Goal: Ask a question

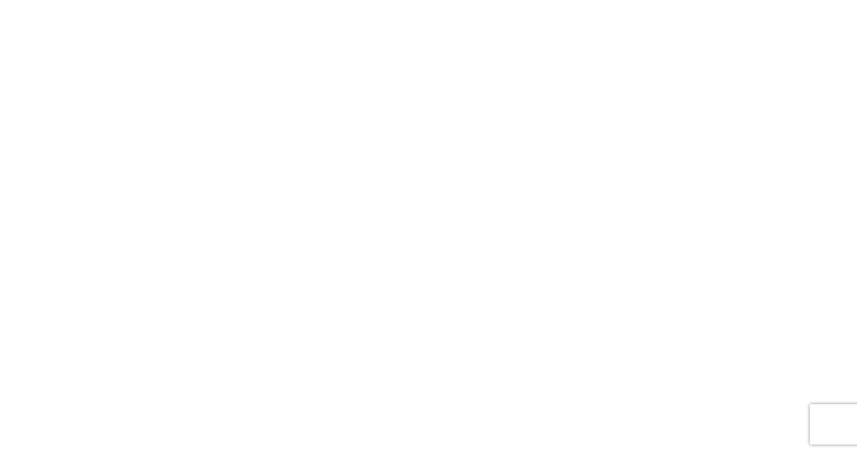
scroll to position [1, 1]
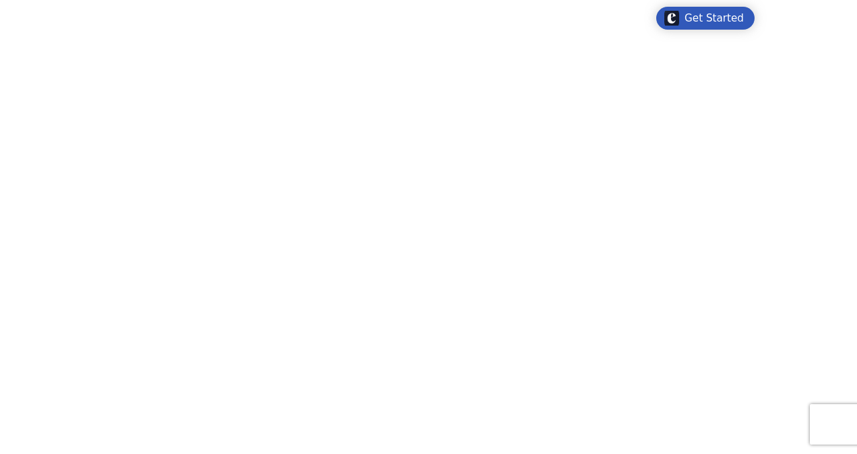
type textarea "**********"
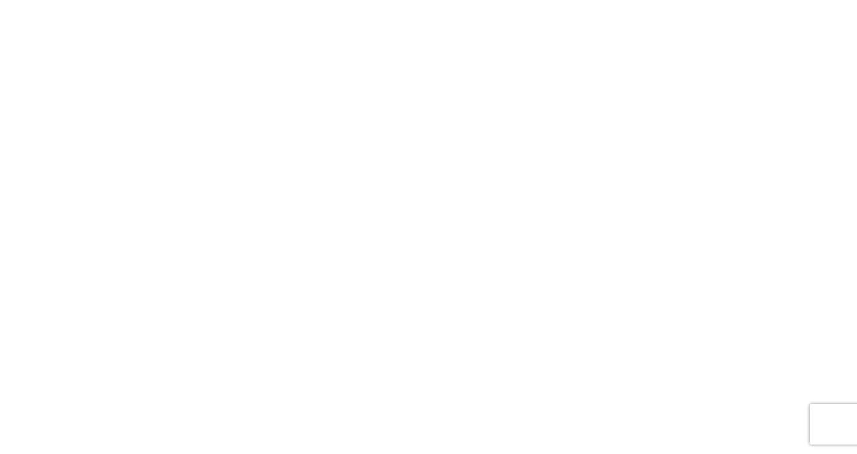
scroll to position [57, 0]
type textarea "**********"
drag, startPoint x: 847, startPoint y: 289, endPoint x: 843, endPoint y: 198, distance: 91.0
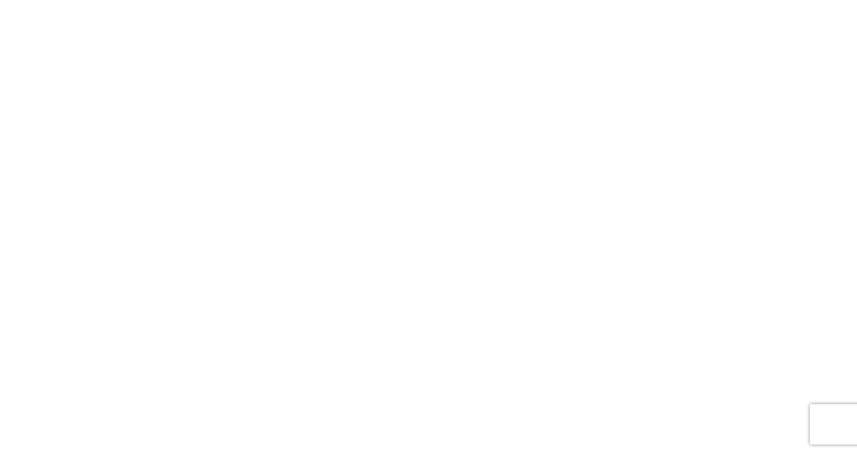
drag, startPoint x: 854, startPoint y: 180, endPoint x: 856, endPoint y: 352, distance: 171.8
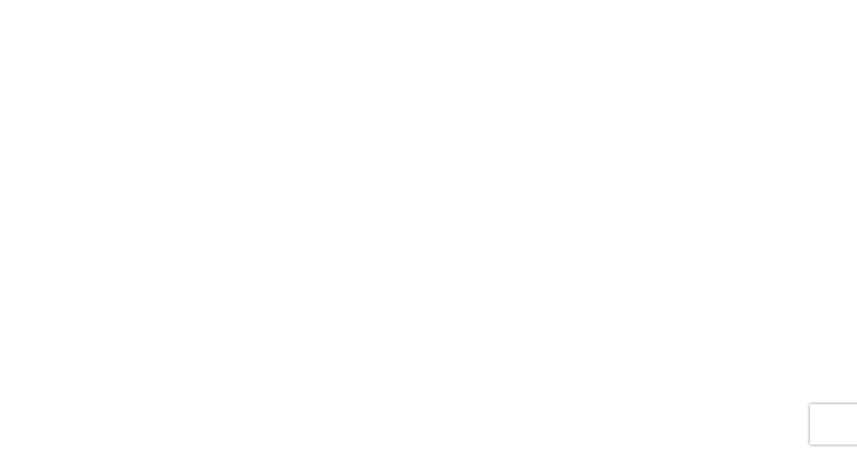
scroll to position [0, 0]
type textarea "**********"
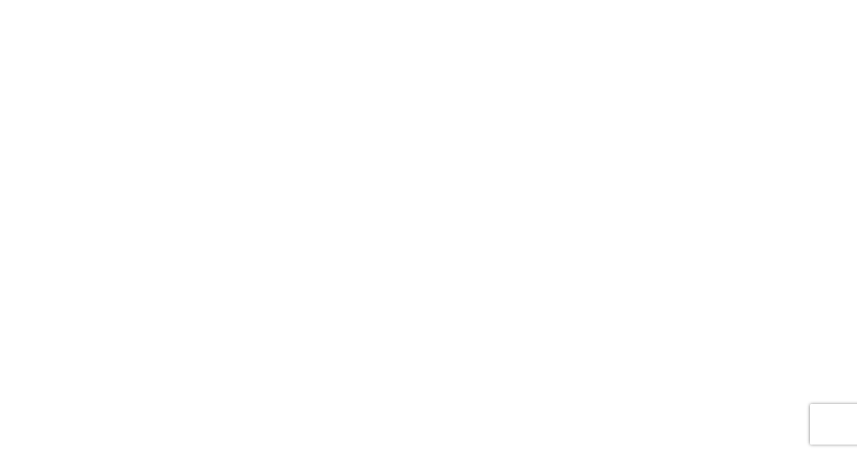
drag, startPoint x: 852, startPoint y: 335, endPoint x: 845, endPoint y: 155, distance: 180.6
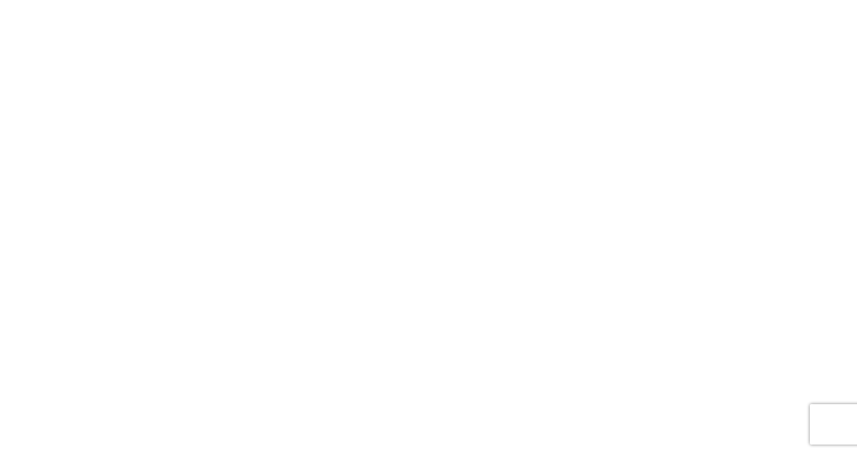
drag, startPoint x: 854, startPoint y: 183, endPoint x: 843, endPoint y: 111, distance: 73.0
drag, startPoint x: 855, startPoint y: 104, endPoint x: 855, endPoint y: 436, distance: 332.7
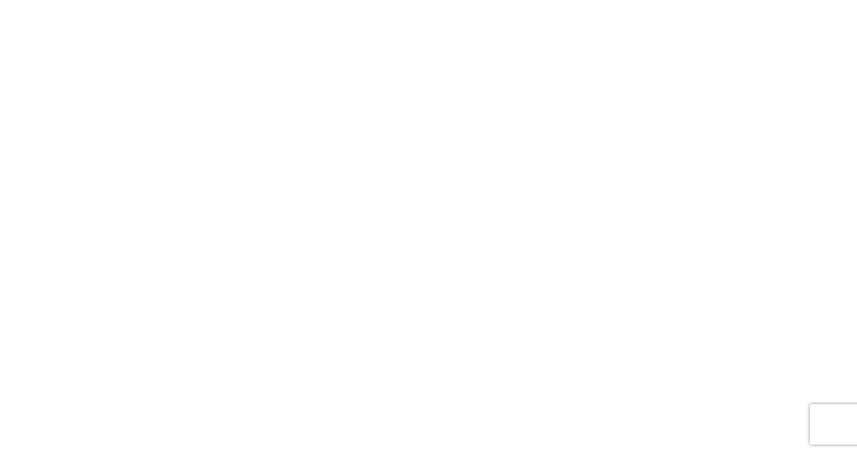
drag, startPoint x: 853, startPoint y: 405, endPoint x: 854, endPoint y: 350, distance: 54.6
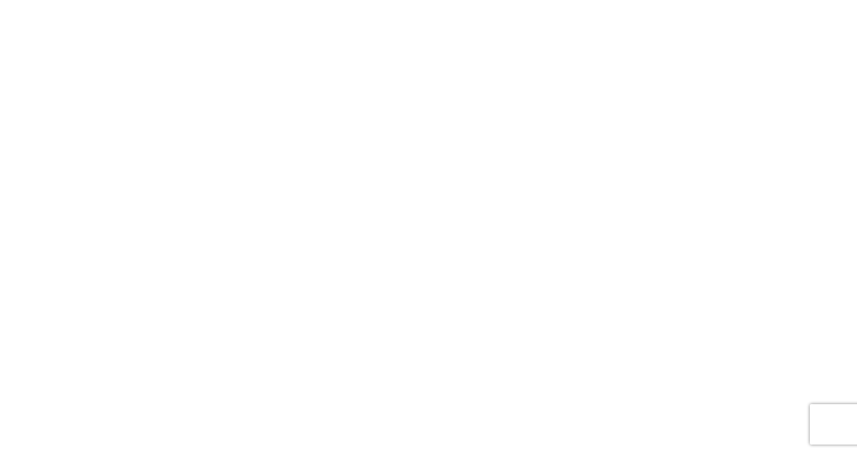
drag, startPoint x: 853, startPoint y: 350, endPoint x: 846, endPoint y: 230, distance: 119.4
drag, startPoint x: 856, startPoint y: 234, endPoint x: 859, endPoint y: 271, distance: 37.1
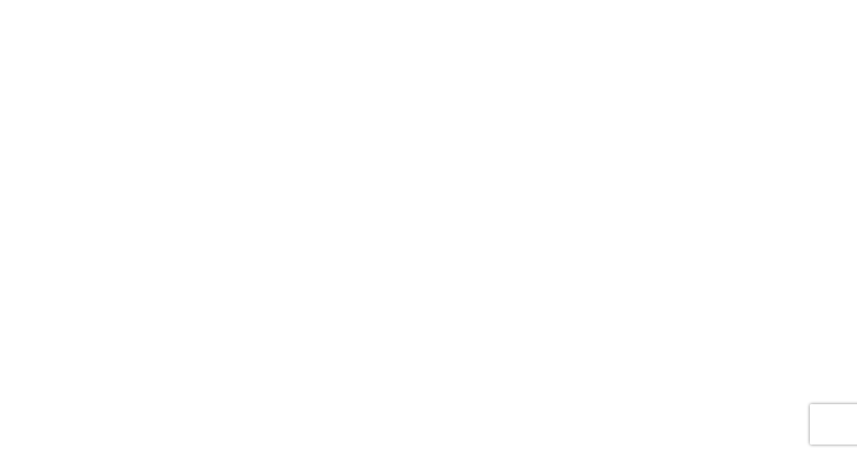
drag, startPoint x: 853, startPoint y: 152, endPoint x: 761, endPoint y: 242, distance: 129.5
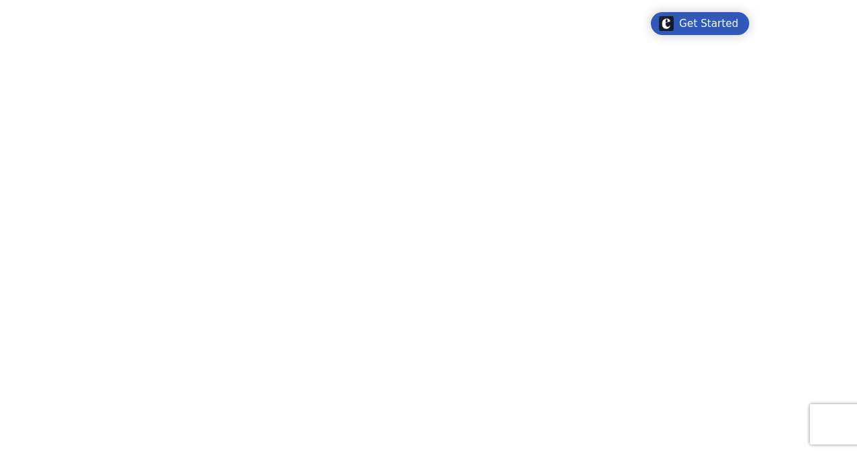
drag, startPoint x: 850, startPoint y: 42, endPoint x: 847, endPoint y: 392, distance: 350.2
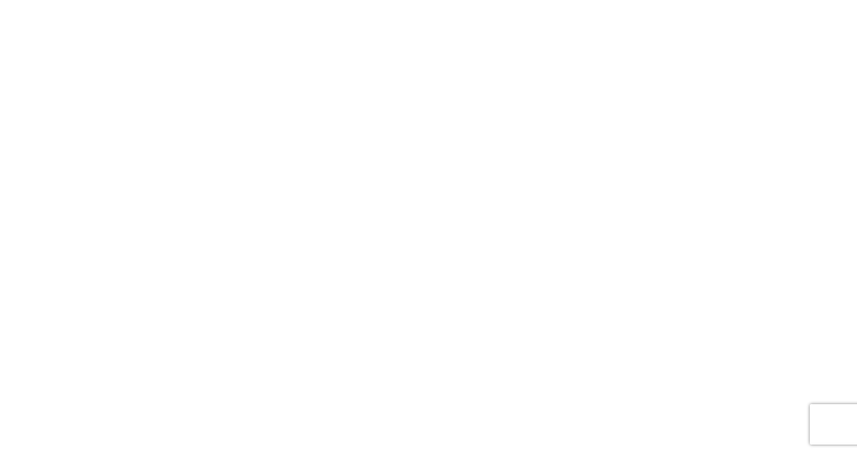
drag, startPoint x: 854, startPoint y: 373, endPoint x: 855, endPoint y: 488, distance: 115.2
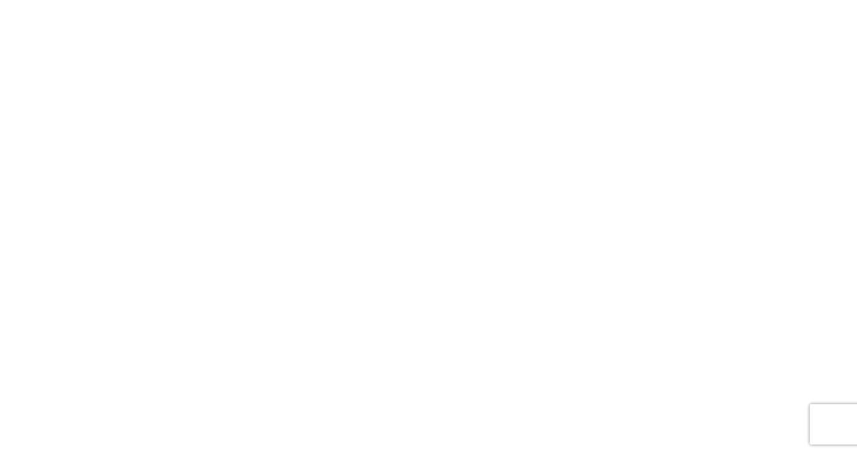
type textarea "**********"
drag, startPoint x: 853, startPoint y: 392, endPoint x: 846, endPoint y: 338, distance: 54.3
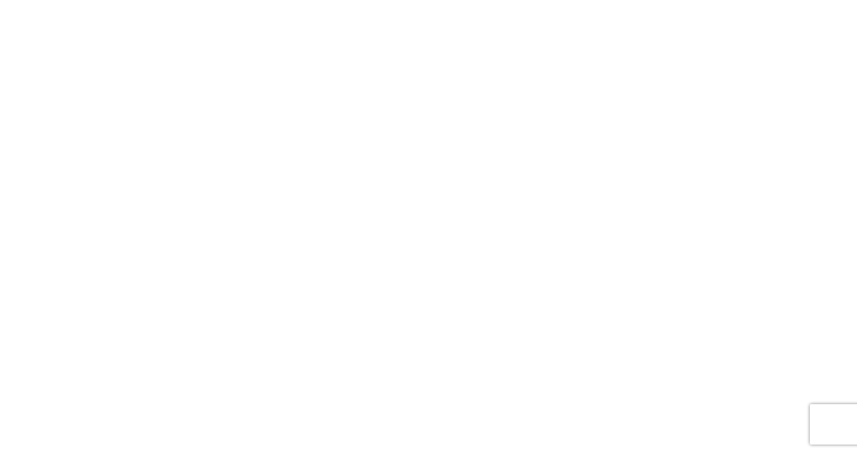
scroll to position [3391, 0]
drag, startPoint x: 851, startPoint y: 290, endPoint x: 859, endPoint y: 304, distance: 16.6
drag, startPoint x: 855, startPoint y: 298, endPoint x: 859, endPoint y: 304, distance: 7.5
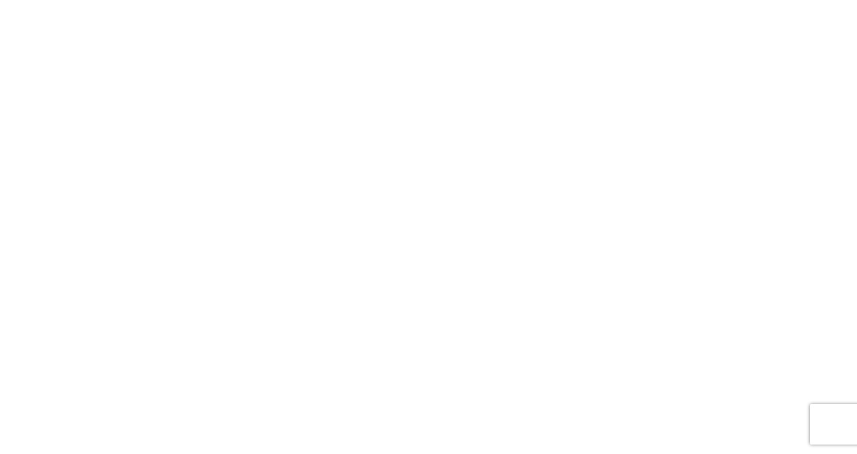
drag, startPoint x: 851, startPoint y: 302, endPoint x: 859, endPoint y: 352, distance: 50.4
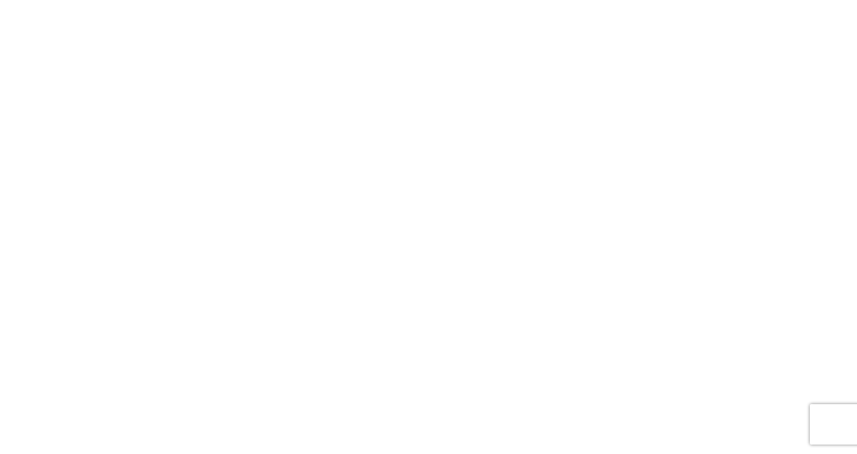
scroll to position [4971, 0]
drag, startPoint x: 856, startPoint y: 357, endPoint x: 859, endPoint y: 488, distance: 131.4
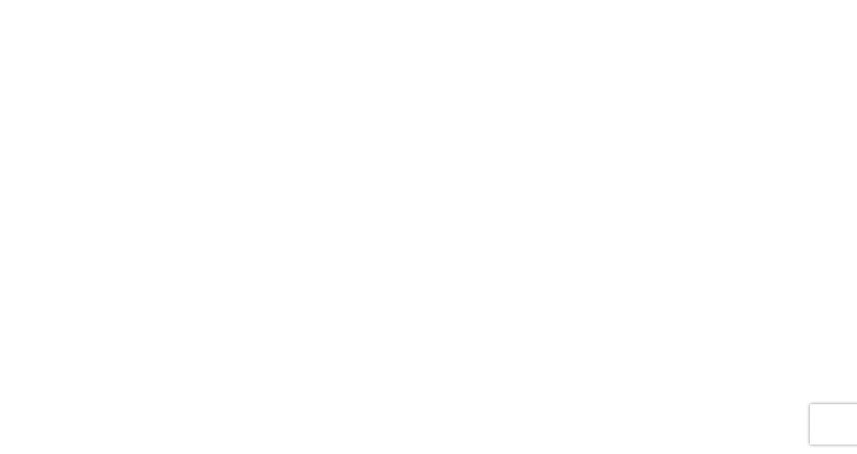
type textarea "*"
type textarea "**********"
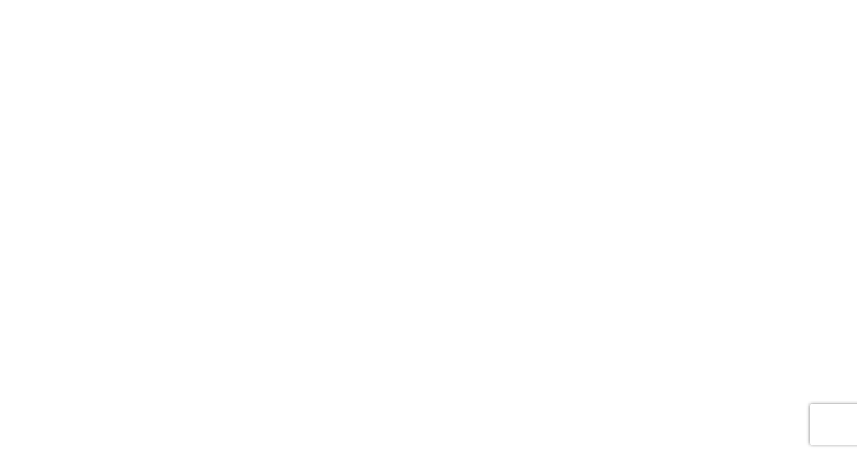
type textarea "**********"
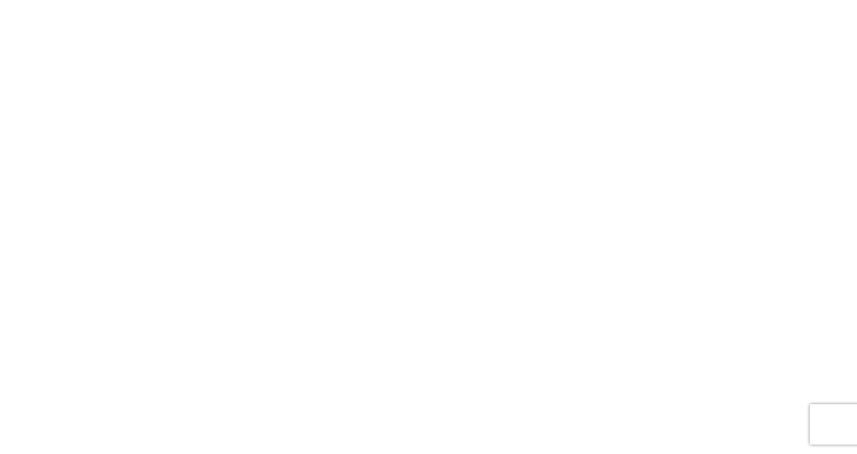
type textarea "**********"
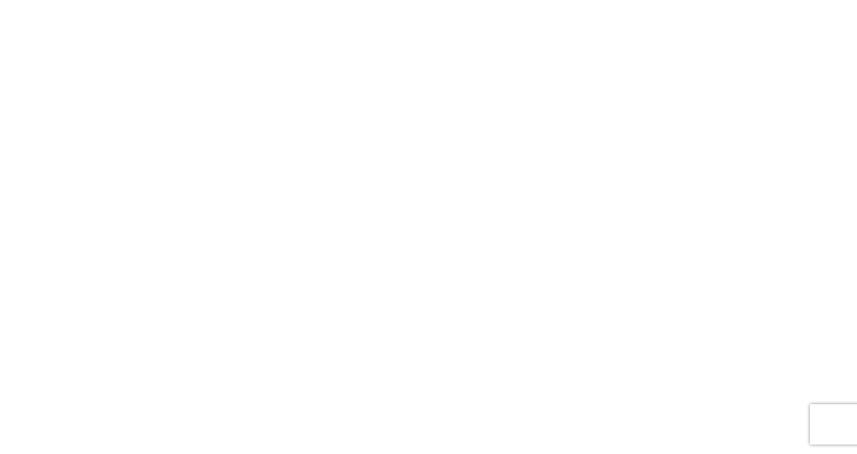
drag, startPoint x: 852, startPoint y: 432, endPoint x: 847, endPoint y: 426, distance: 8.1
type textarea "*"
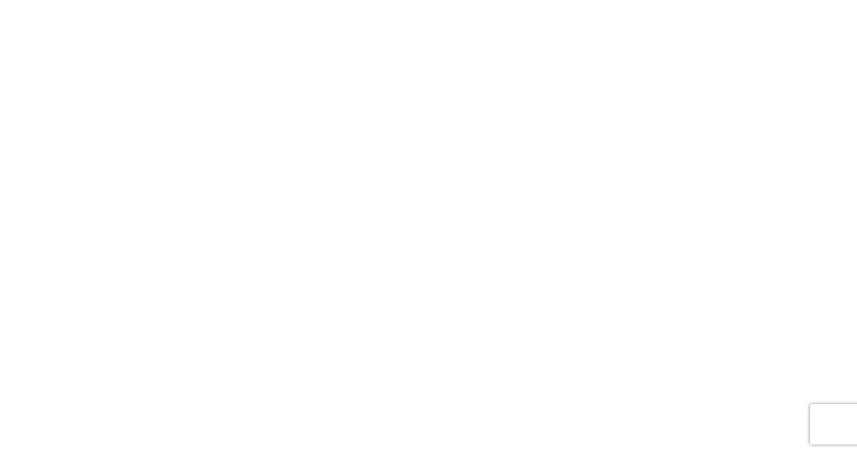
type textarea "**********"
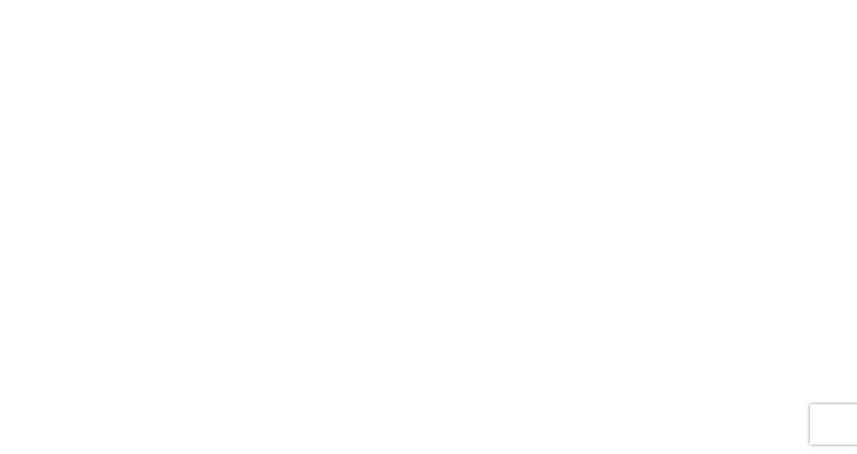
drag, startPoint x: 853, startPoint y: 428, endPoint x: 846, endPoint y: 426, distance: 7.3
drag, startPoint x: 853, startPoint y: 423, endPoint x: 850, endPoint y: 453, distance: 29.8
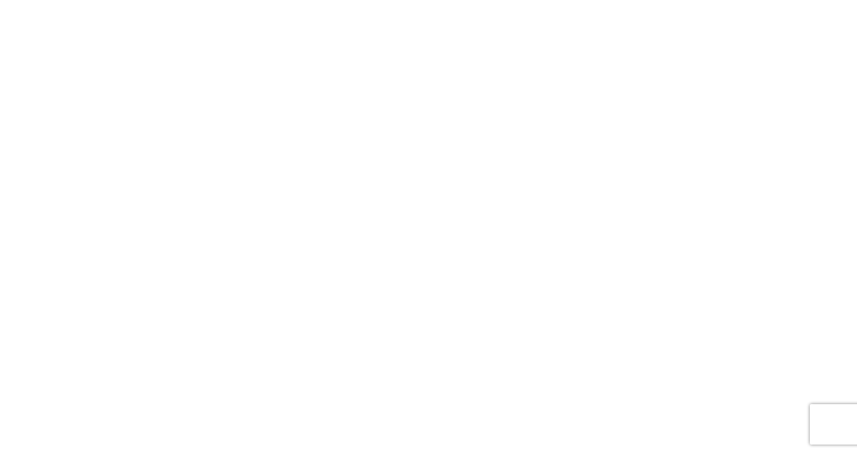
scroll to position [0, 0]
drag, startPoint x: 852, startPoint y: 26, endPoint x: 858, endPoint y: 83, distance: 57.6
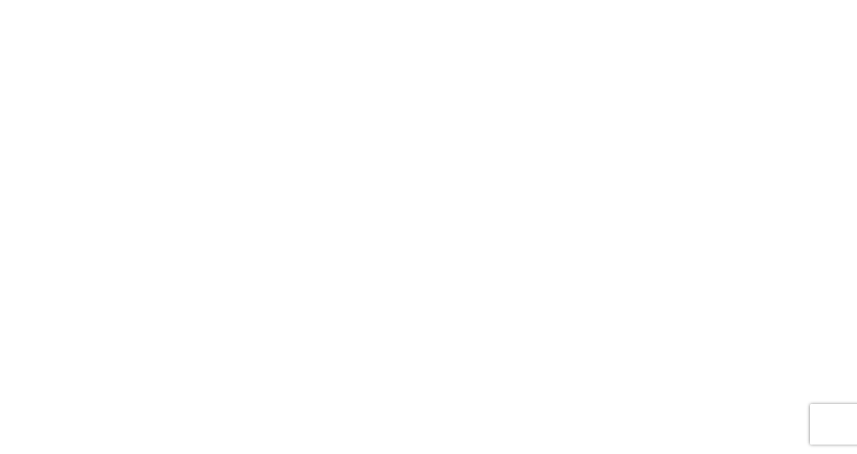
scroll to position [4412, 0]
drag, startPoint x: 853, startPoint y: 79, endPoint x: 848, endPoint y: 418, distance: 338.1
drag, startPoint x: 855, startPoint y: 409, endPoint x: 853, endPoint y: 401, distance: 8.2
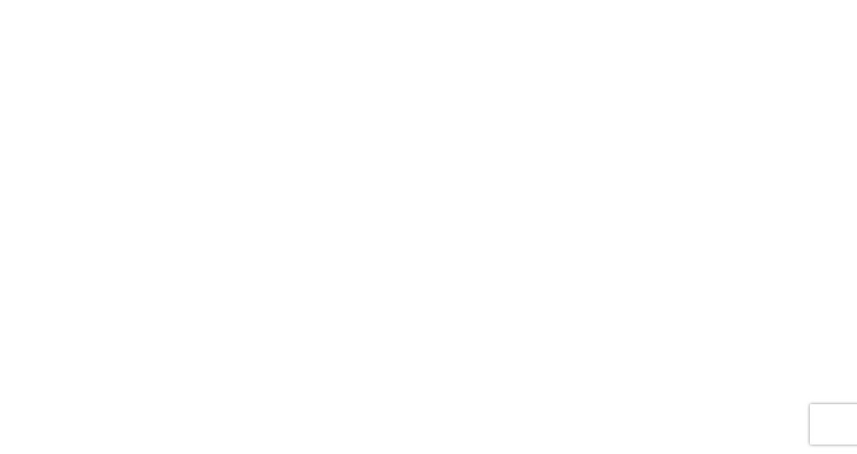
drag, startPoint x: 719, startPoint y: 136, endPoint x: 717, endPoint y: 166, distance: 29.8
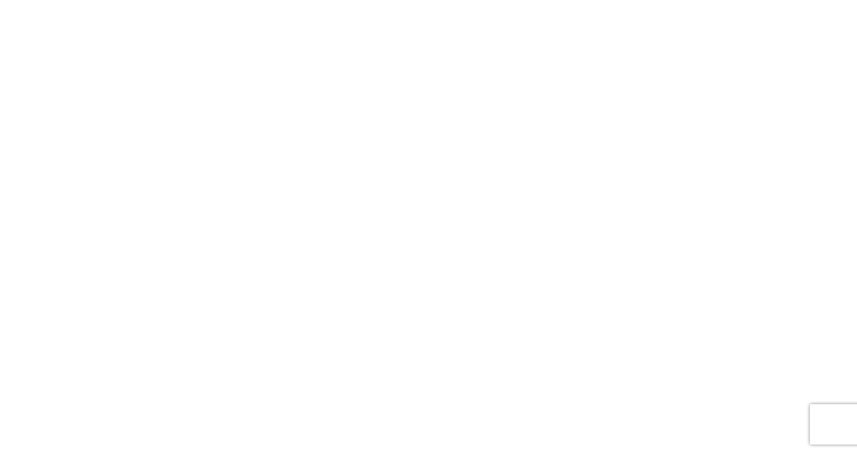
drag, startPoint x: 717, startPoint y: 166, endPoint x: 853, endPoint y: 83, distance: 159.9
drag, startPoint x: 853, startPoint y: 391, endPoint x: 851, endPoint y: 321, distance: 70.1
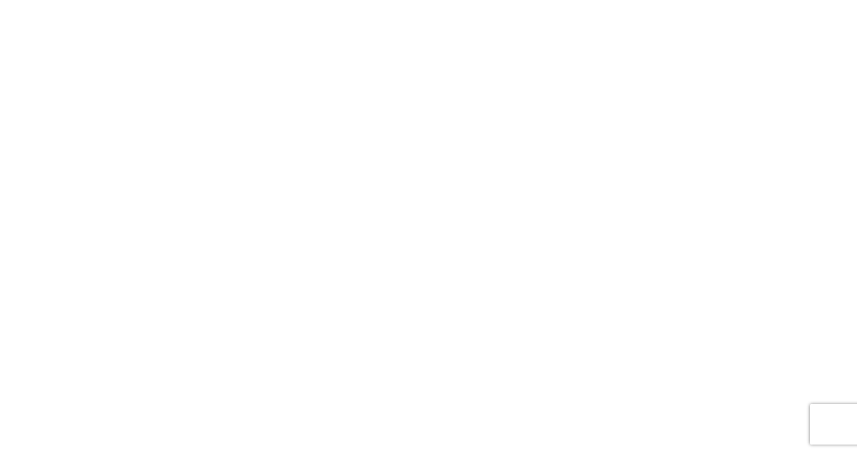
drag, startPoint x: 854, startPoint y: 337, endPoint x: 844, endPoint y: 270, distance: 67.4
drag, startPoint x: 844, startPoint y: 270, endPoint x: 490, endPoint y: 108, distance: 389.7
drag, startPoint x: 856, startPoint y: 319, endPoint x: 842, endPoint y: 201, distance: 119.4
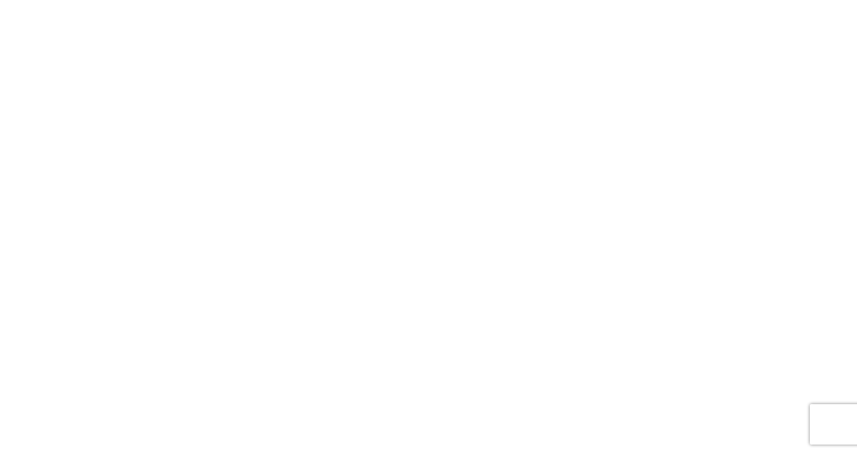
drag, startPoint x: 852, startPoint y: 210, endPoint x: 846, endPoint y: 127, distance: 83.1
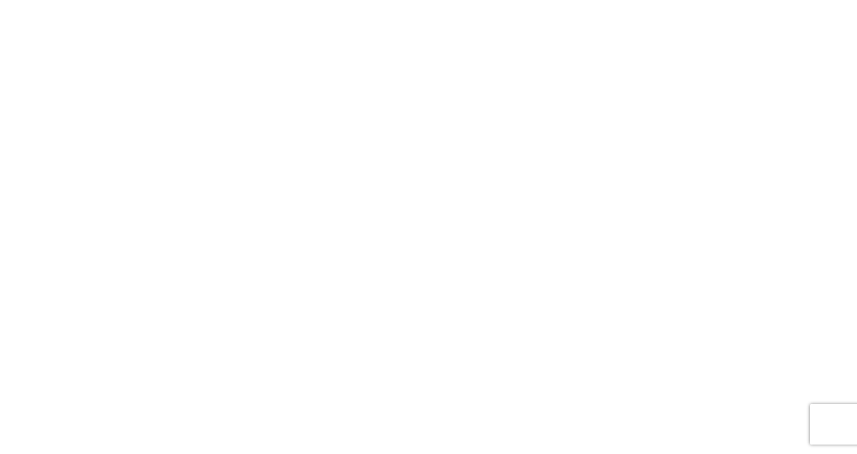
drag, startPoint x: 854, startPoint y: 24, endPoint x: 856, endPoint y: 206, distance: 182.5
drag, startPoint x: 854, startPoint y: 202, endPoint x: 855, endPoint y: 488, distance: 286.2
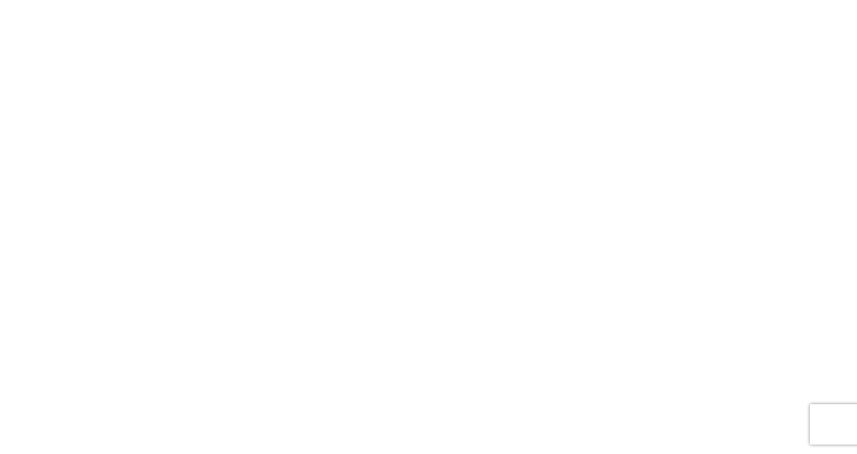
type textarea "*"
